Goal: Information Seeking & Learning: Learn about a topic

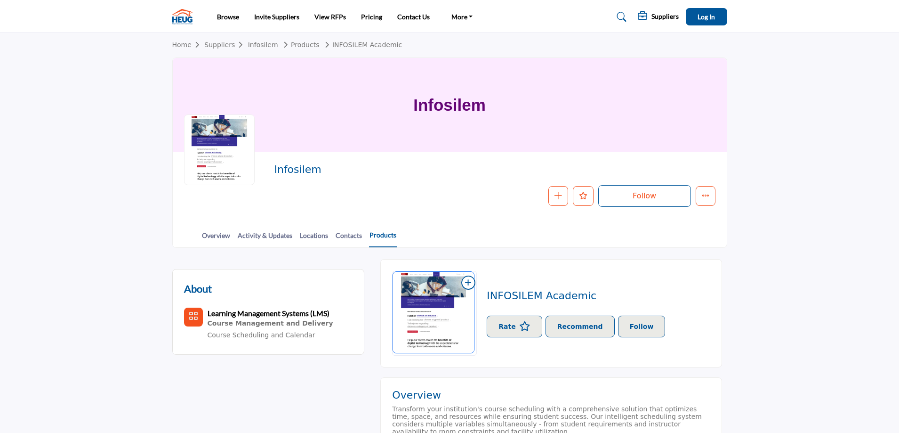
click at [382, 238] on link "Products" at bounding box center [383, 238] width 28 height 17
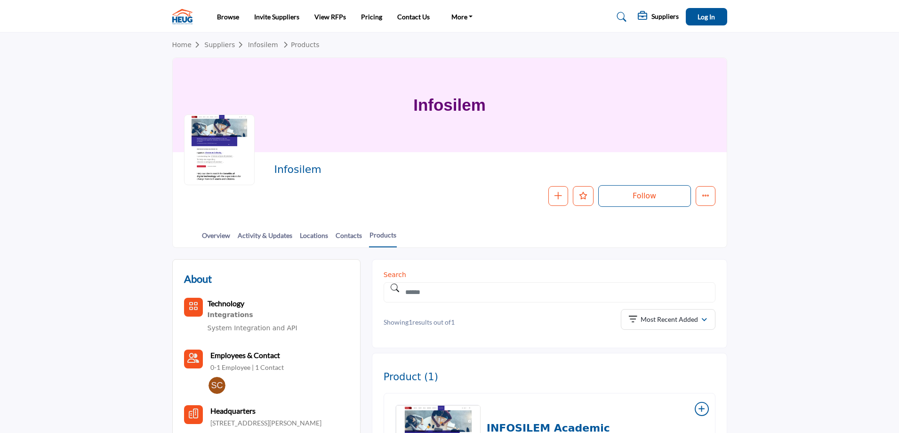
click at [178, 14] on img at bounding box center [184, 17] width 25 height 16
